Goal: Book appointment/travel/reservation

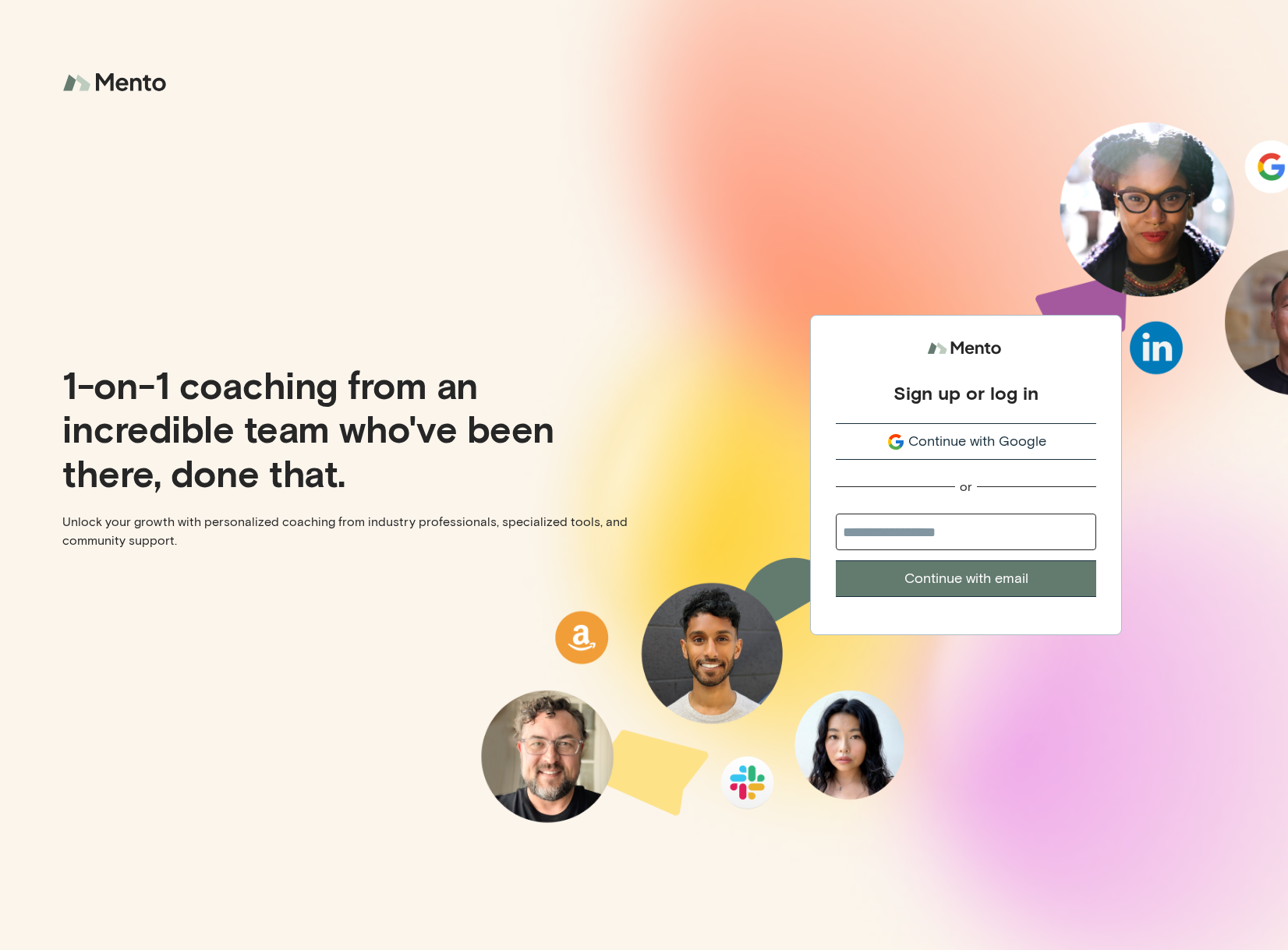
type input "**********"
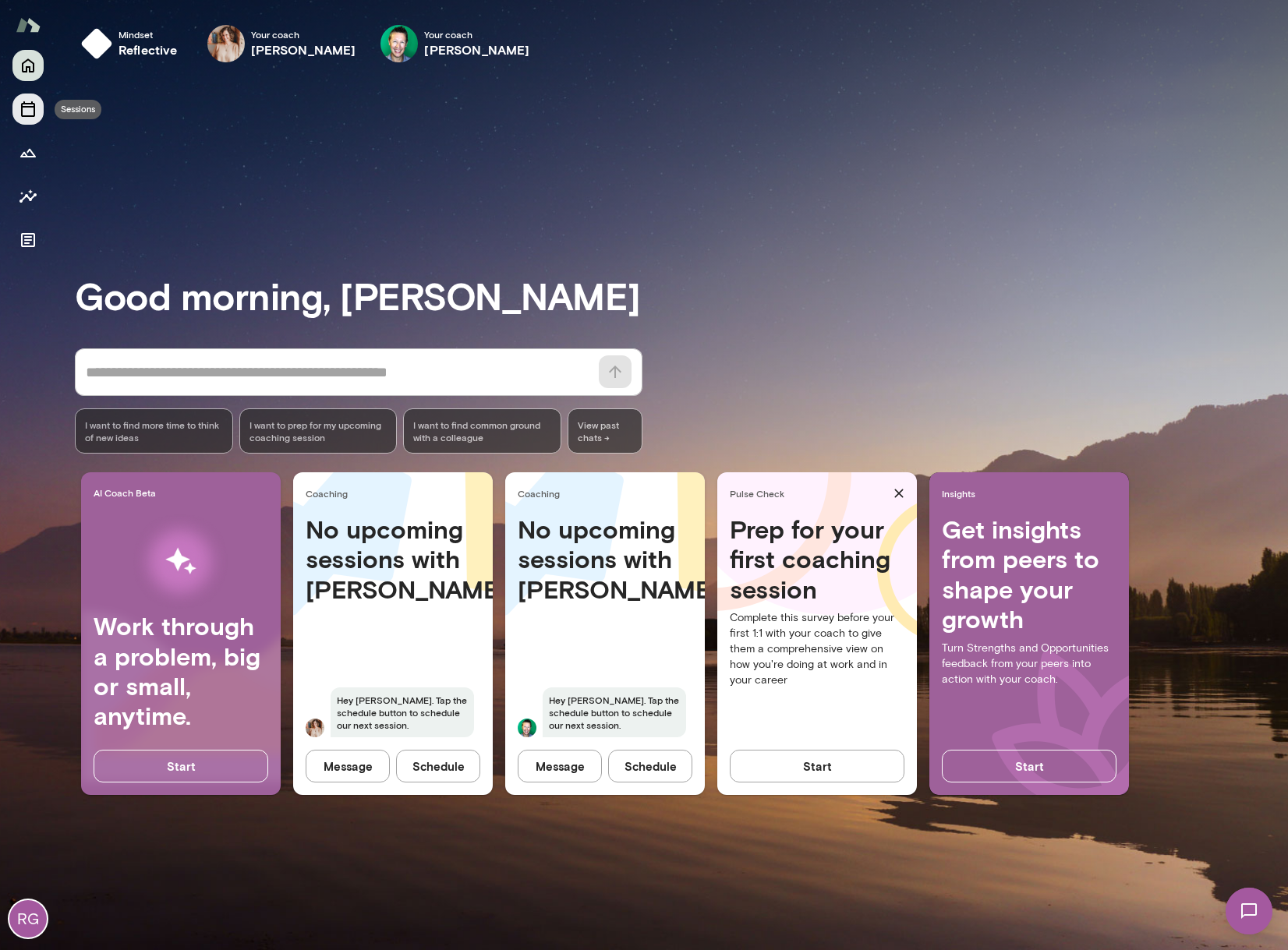
click at [40, 105] on button "Sessions" at bounding box center [28, 109] width 31 height 31
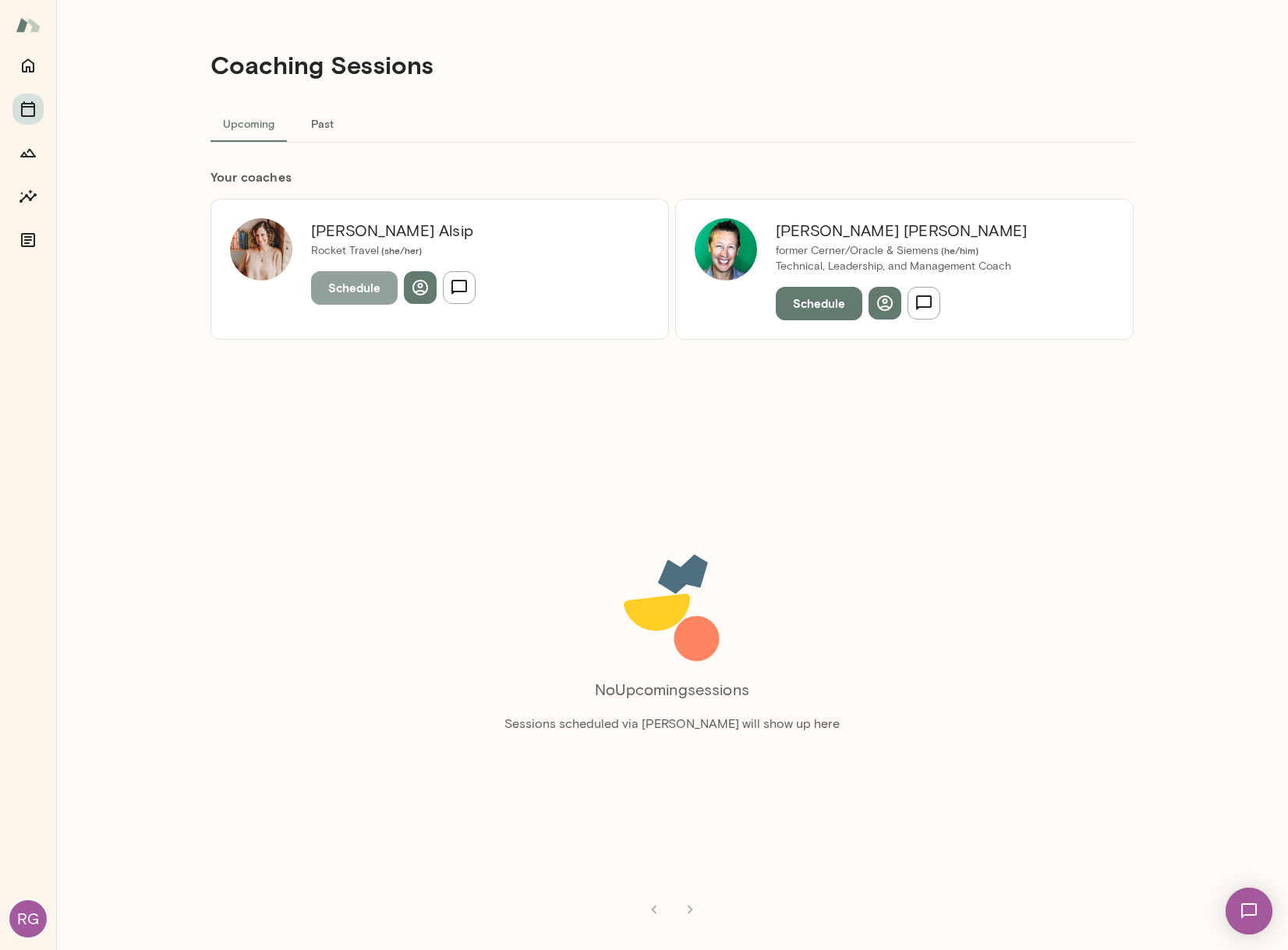
click at [368, 288] on button "Schedule" at bounding box center [354, 287] width 86 height 32
